Goal: Use online tool/utility

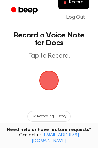
click at [45, 81] on span "button" at bounding box center [48, 80] width 31 height 31
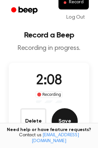
click at [69, 118] on button "Save" at bounding box center [64, 121] width 26 height 26
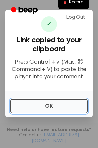
click at [53, 106] on button "OK" at bounding box center [48, 106] width 77 height 14
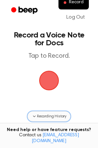
click at [55, 116] on span "Recording History" at bounding box center [51, 116] width 29 height 6
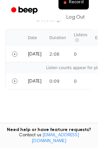
scroll to position [139, 0]
